Goal: Task Accomplishment & Management: Use online tool/utility

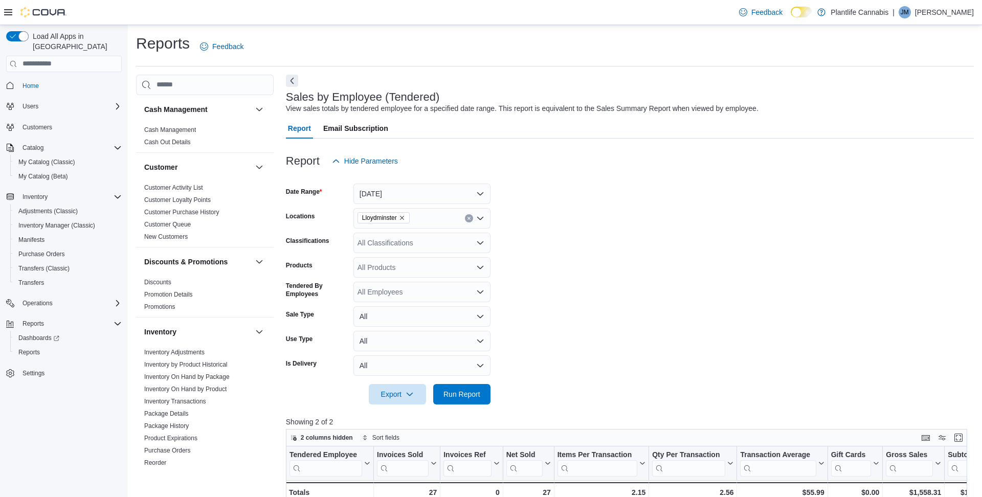
scroll to position [9, 0]
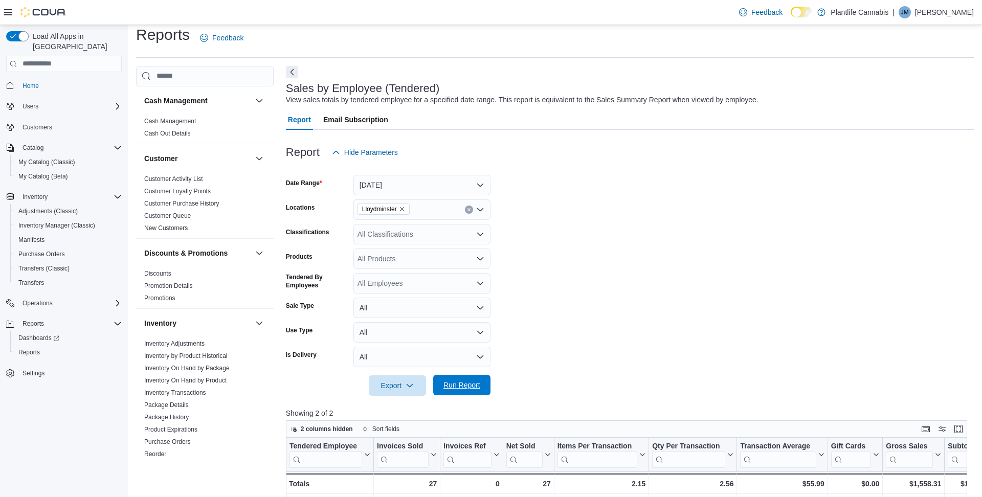
click at [460, 390] on span "Run Report" at bounding box center [461, 385] width 45 height 20
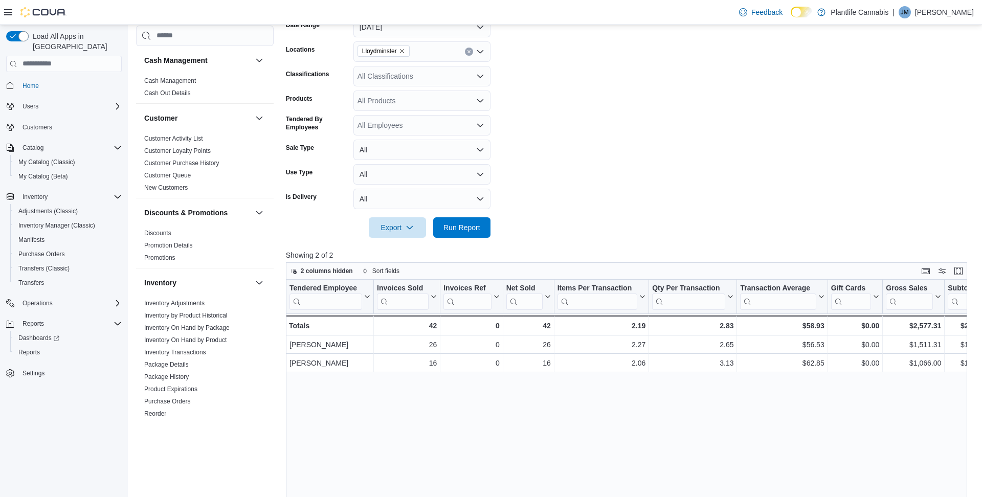
scroll to position [173, 0]
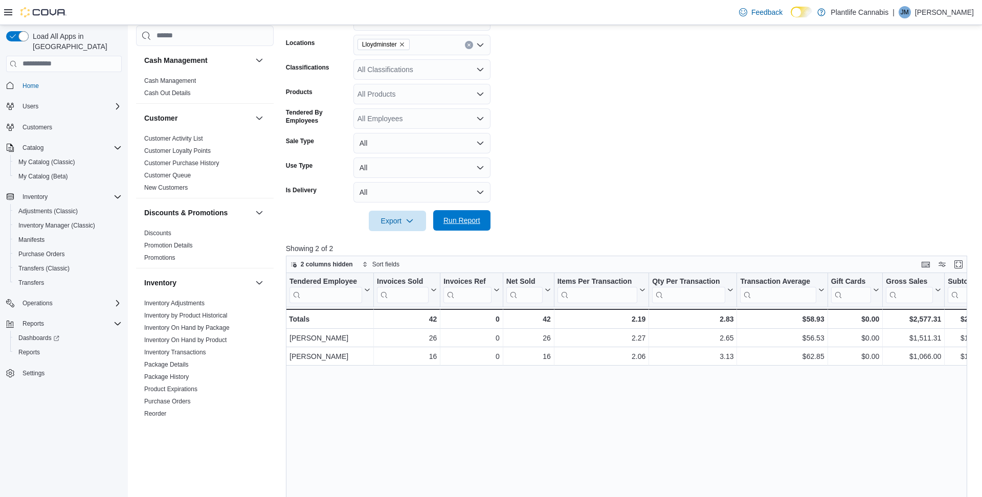
click at [467, 219] on span "Run Report" at bounding box center [462, 220] width 37 height 10
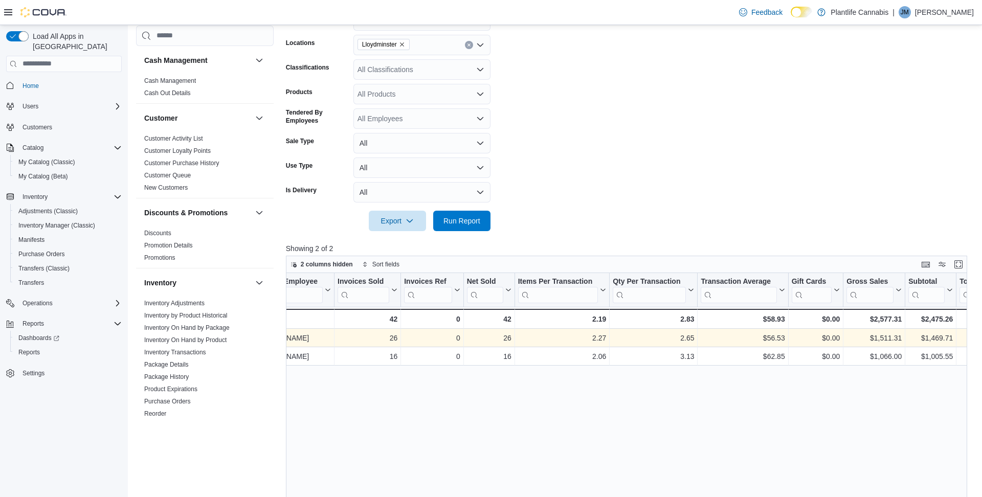
scroll to position [0, 41]
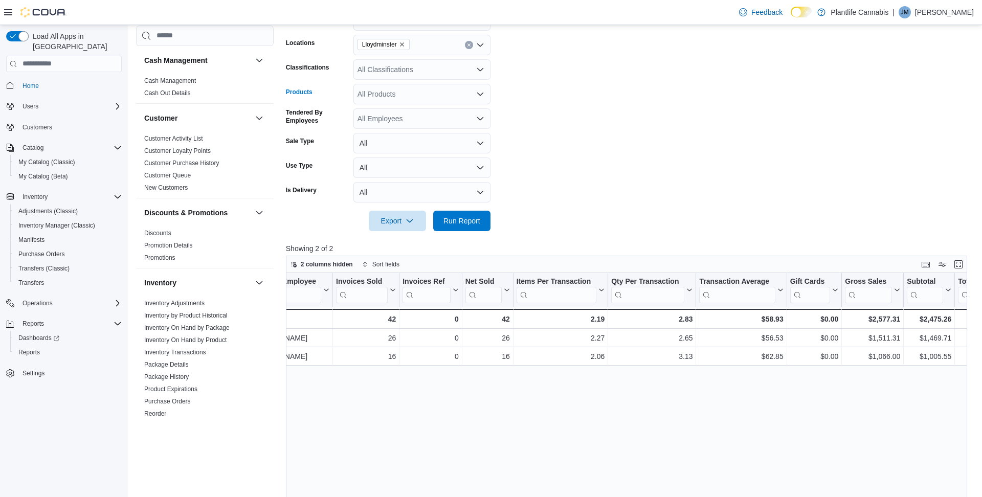
click at [414, 89] on div "All Products" at bounding box center [422, 94] width 137 height 20
click at [410, 74] on div "All Classifications" at bounding box center [422, 69] width 137 height 20
type input "***"
click at [411, 87] on span "Accessory Group" at bounding box center [403, 87] width 55 height 10
type input "***"
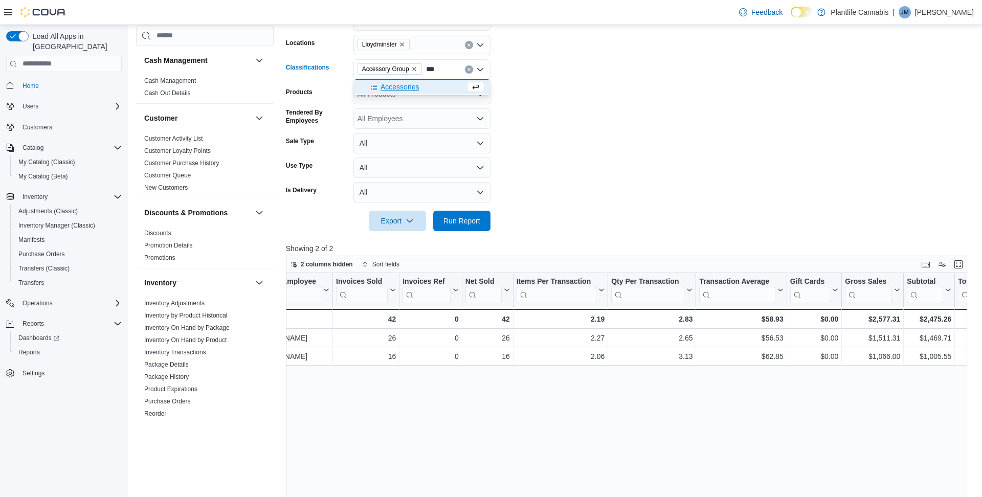
click at [409, 90] on span "Accessories" at bounding box center [400, 87] width 38 height 10
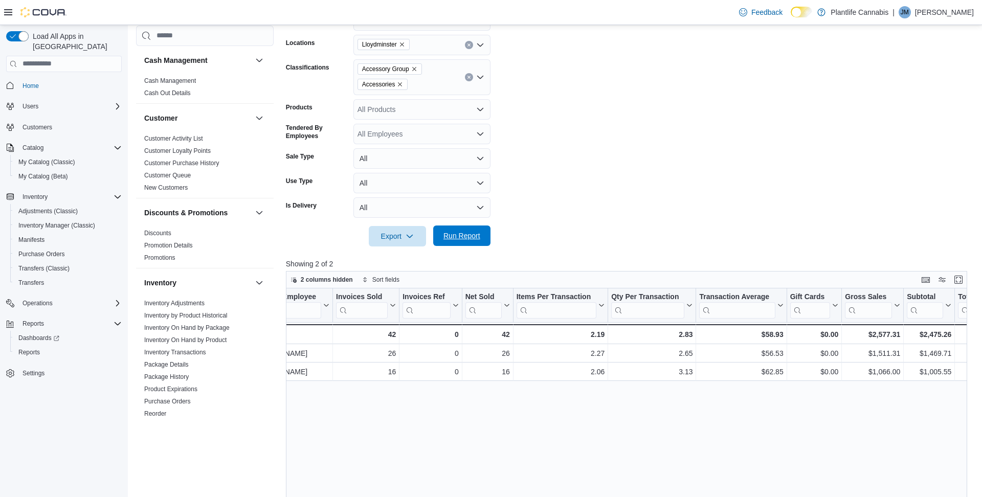
click at [457, 233] on span "Run Report" at bounding box center [462, 236] width 37 height 10
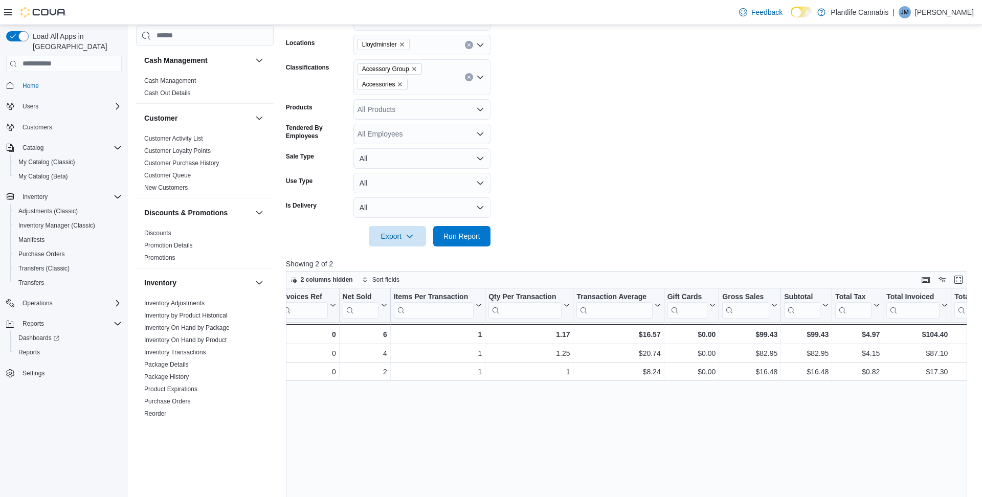
scroll to position [0, 169]
click at [461, 238] on span "Run Report" at bounding box center [462, 236] width 37 height 10
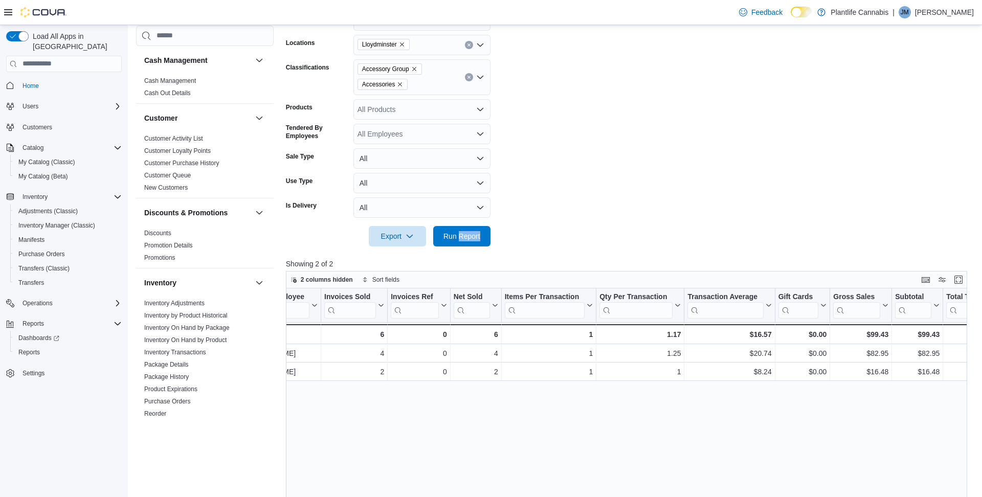
scroll to position [0, 53]
drag, startPoint x: 420, startPoint y: 69, endPoint x: 412, endPoint y: 76, distance: 10.5
click at [417, 69] on icon "Remove Accessory Group from selection in this group" at bounding box center [414, 69] width 6 height 6
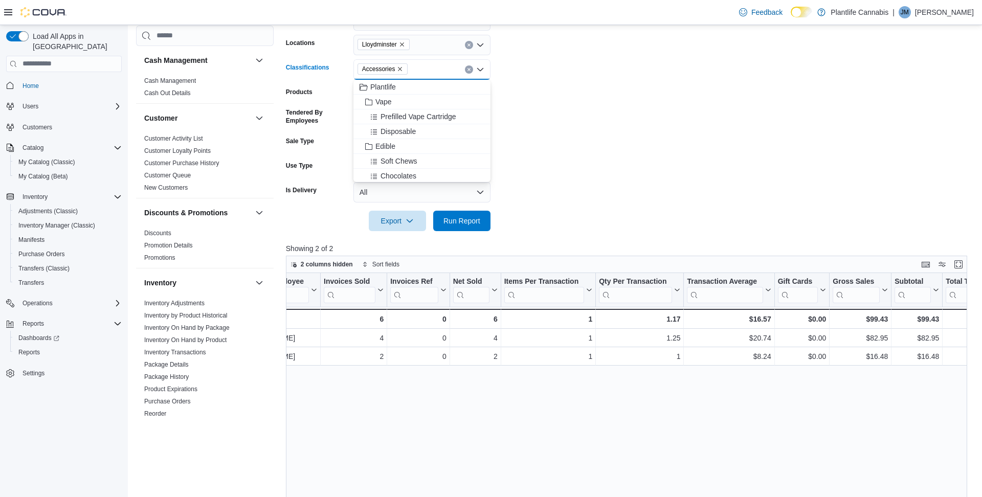
click at [403, 70] on icon "Remove Accessories from selection in this group" at bounding box center [400, 69] width 6 height 6
click at [471, 224] on span "Run Report" at bounding box center [462, 220] width 37 height 10
